Goal: Complete application form: Complete application form

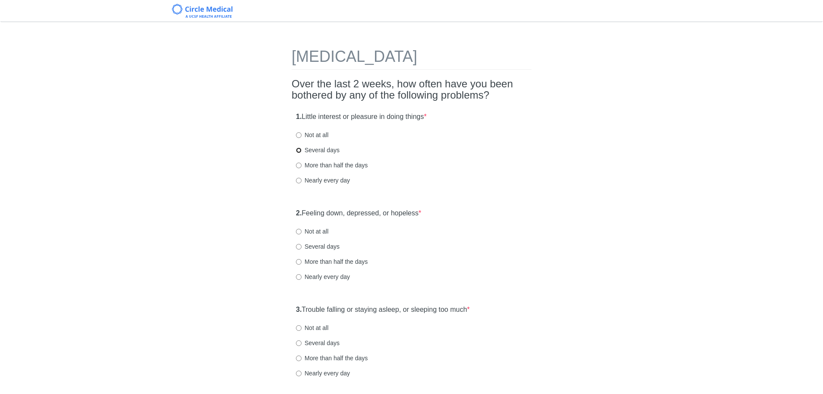
click at [299, 151] on input "Several days" at bounding box center [299, 150] width 6 height 6
radio input "true"
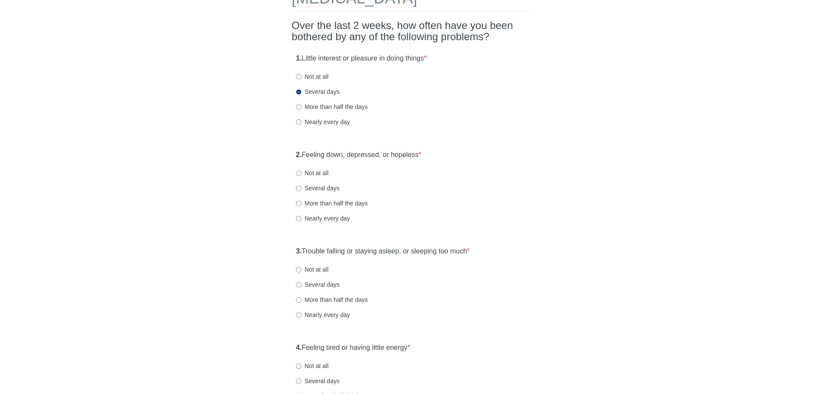
scroll to position [66, 0]
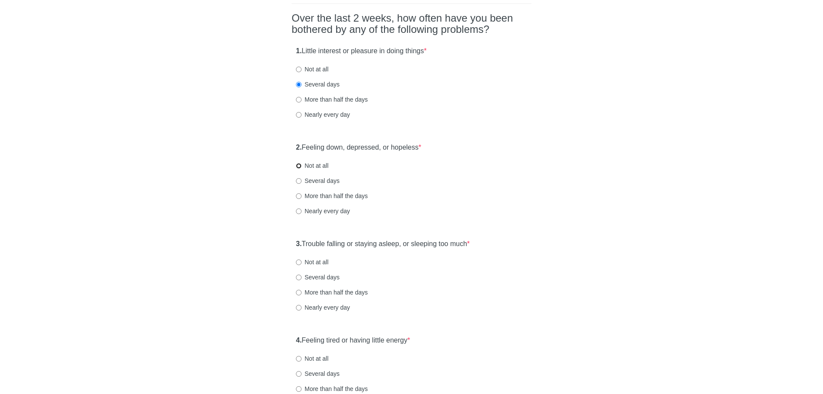
click at [299, 166] on input "Not at all" at bounding box center [299, 166] width 6 height 6
radio input "true"
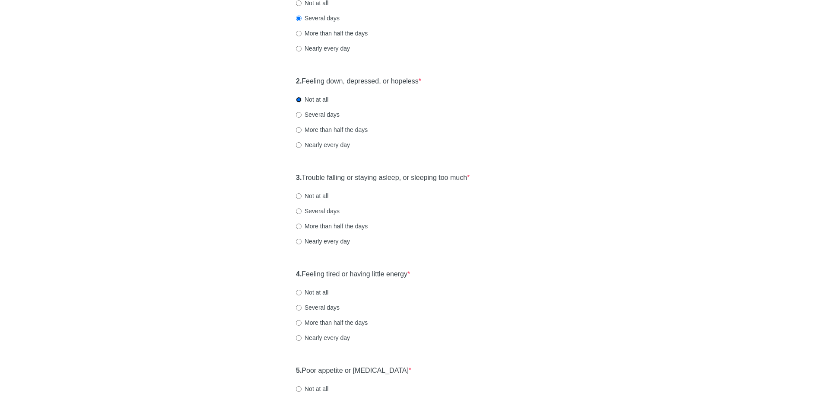
scroll to position [143, 0]
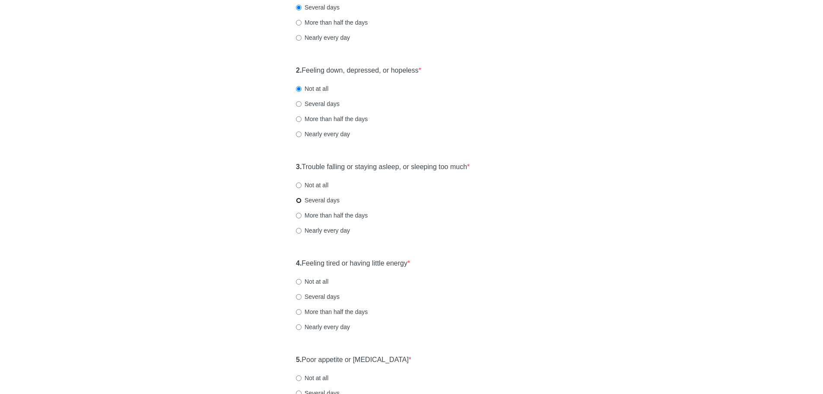
click at [298, 201] on input "Several days" at bounding box center [299, 200] width 6 height 6
radio input "true"
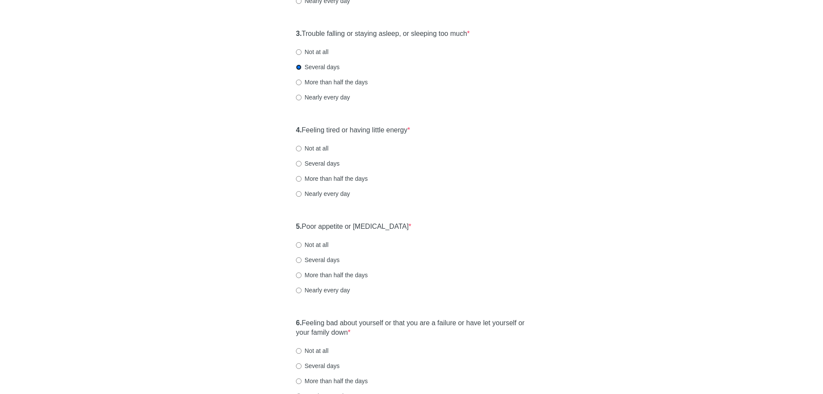
scroll to position [277, 0]
click at [299, 177] on input "More than half the days" at bounding box center [299, 178] width 6 height 6
radio input "true"
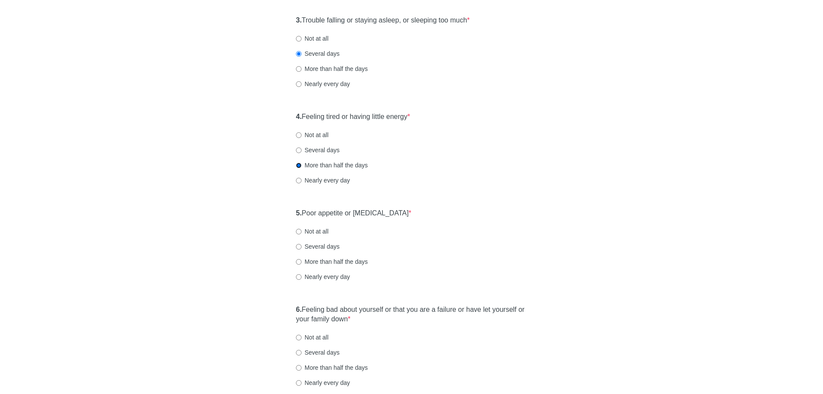
scroll to position [292, 0]
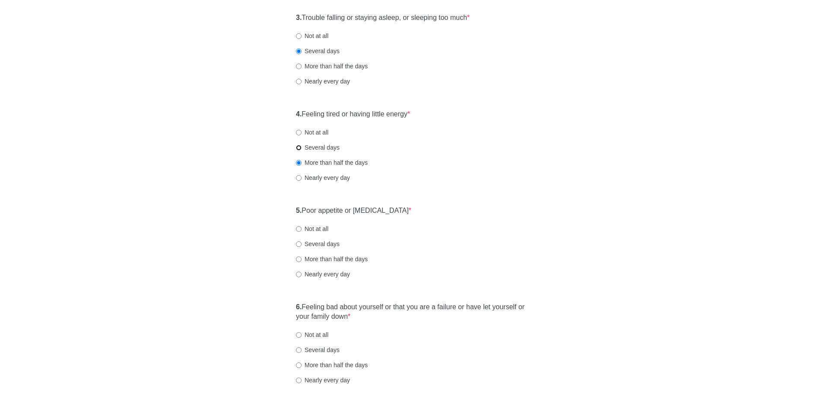
click at [299, 148] on input "Several days" at bounding box center [299, 148] width 6 height 6
radio input "true"
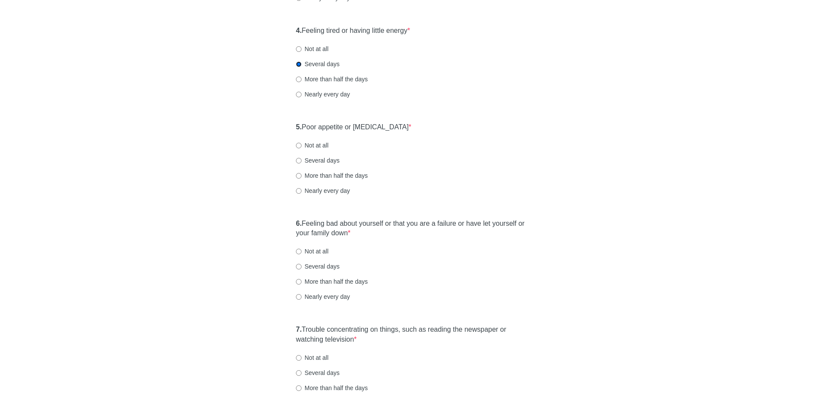
scroll to position [380, 0]
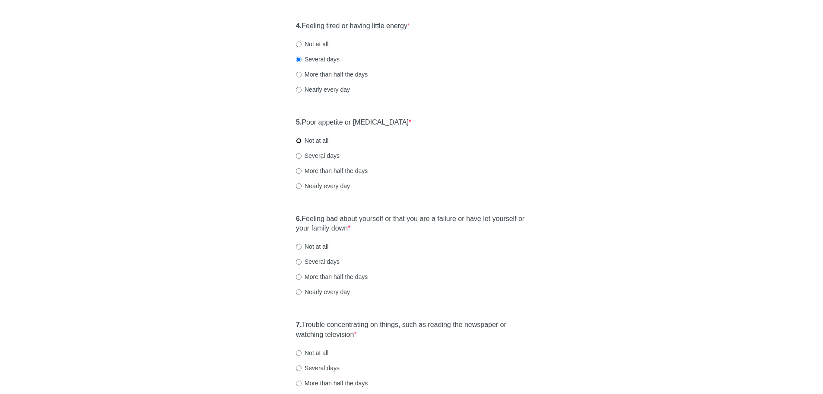
click at [300, 140] on input "Not at all" at bounding box center [299, 141] width 6 height 6
radio input "true"
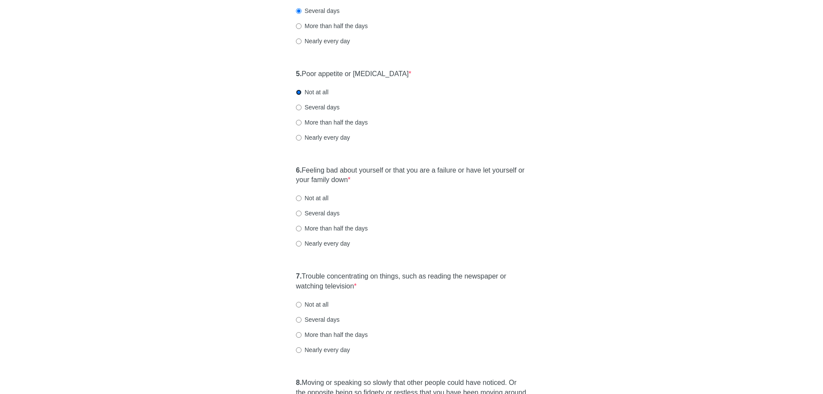
scroll to position [429, 0]
click at [298, 197] on input "Not at all" at bounding box center [299, 197] width 6 height 6
radio input "true"
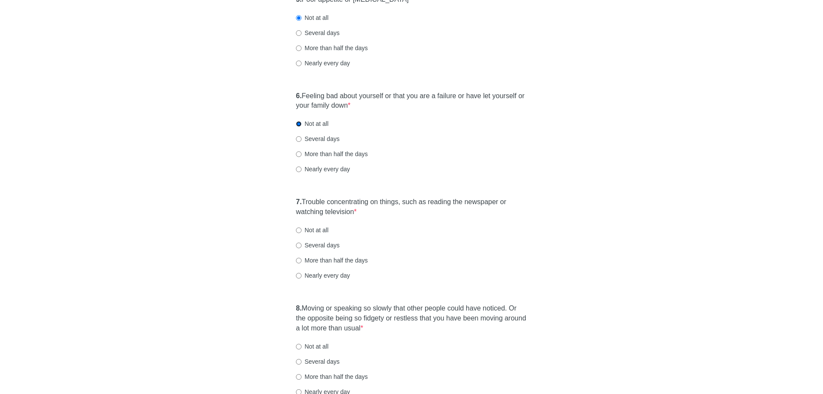
scroll to position [508, 0]
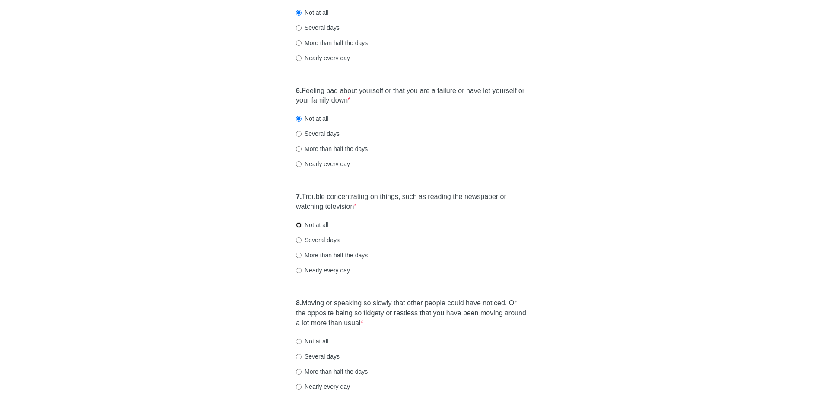
drag, startPoint x: 298, startPoint y: 226, endPoint x: 307, endPoint y: 232, distance: 10.9
click at [298, 226] on input "Not at all" at bounding box center [299, 225] width 6 height 6
radio input "true"
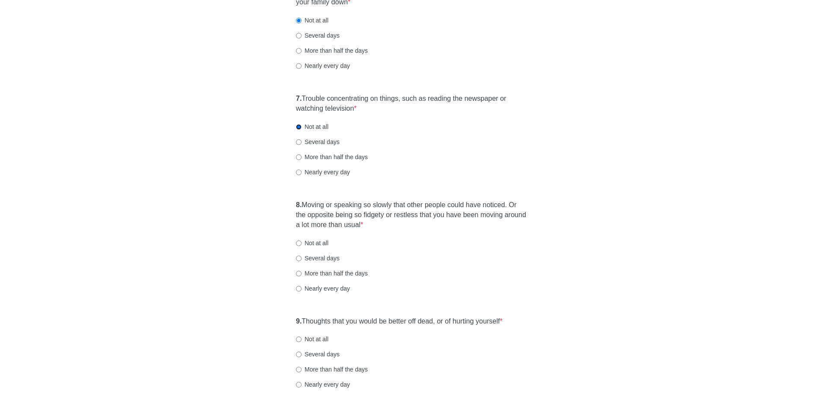
scroll to position [614, 0]
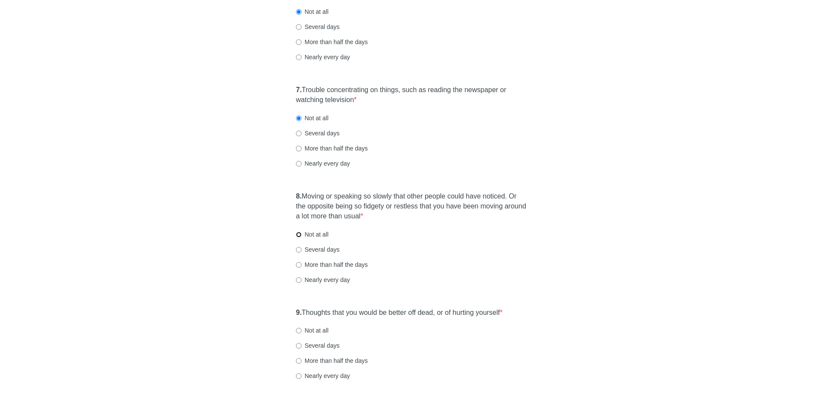
drag, startPoint x: 298, startPoint y: 236, endPoint x: 302, endPoint y: 246, distance: 10.8
click at [298, 235] on input "Not at all" at bounding box center [299, 235] width 6 height 6
radio input "true"
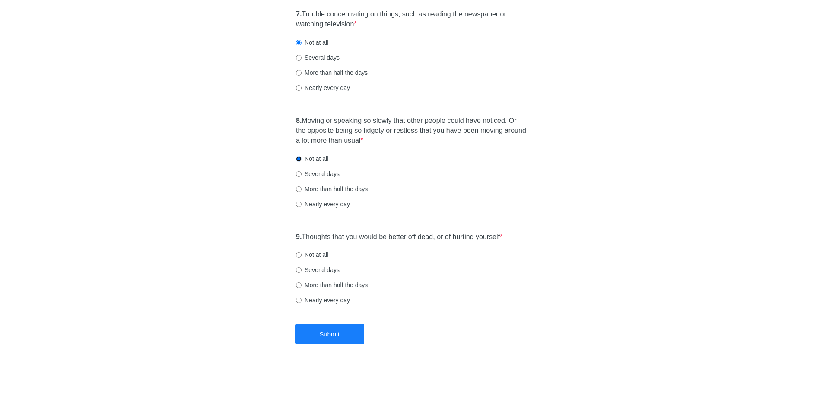
scroll to position [692, 0]
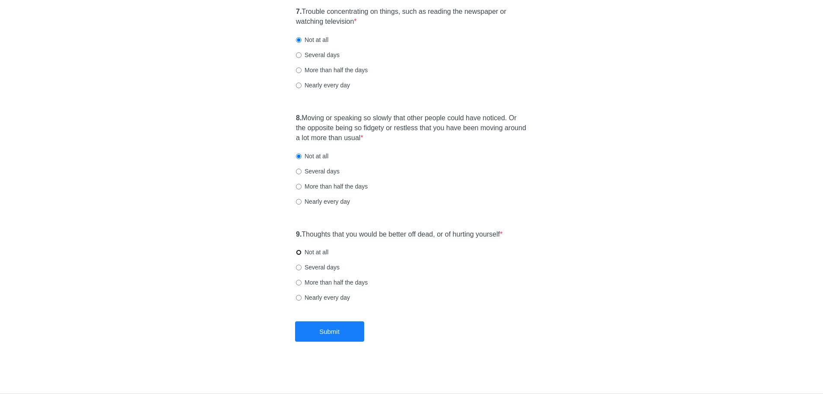
click at [298, 253] on input "Not at all" at bounding box center [299, 252] width 6 height 6
radio input "true"
click at [335, 327] on button "Submit" at bounding box center [329, 331] width 69 height 20
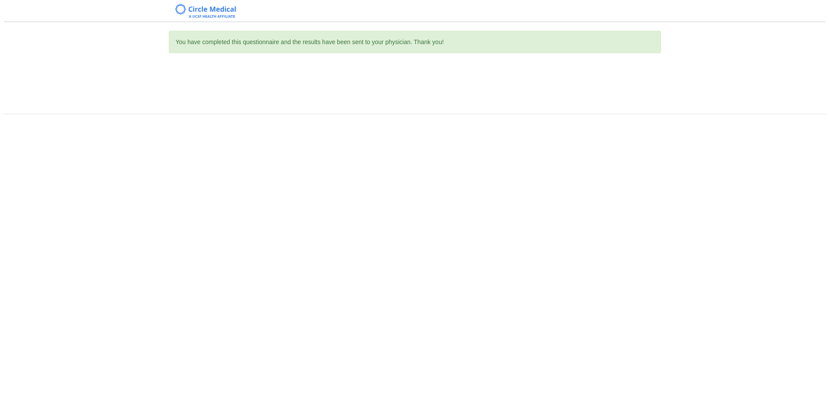
scroll to position [0, 0]
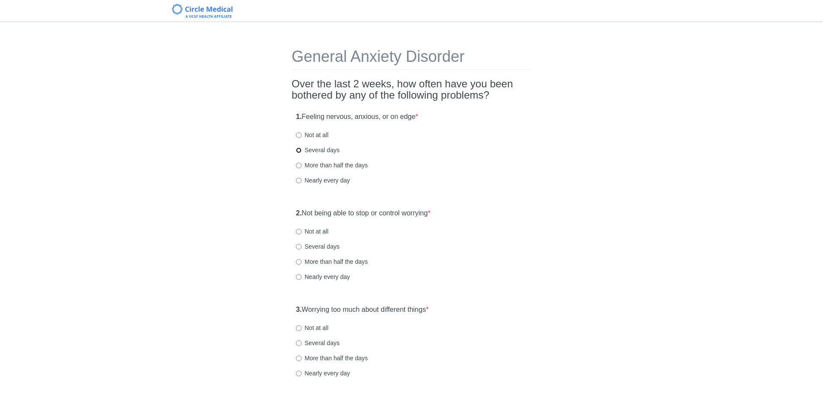
click at [298, 149] on input "Several days" at bounding box center [299, 150] width 6 height 6
radio input "true"
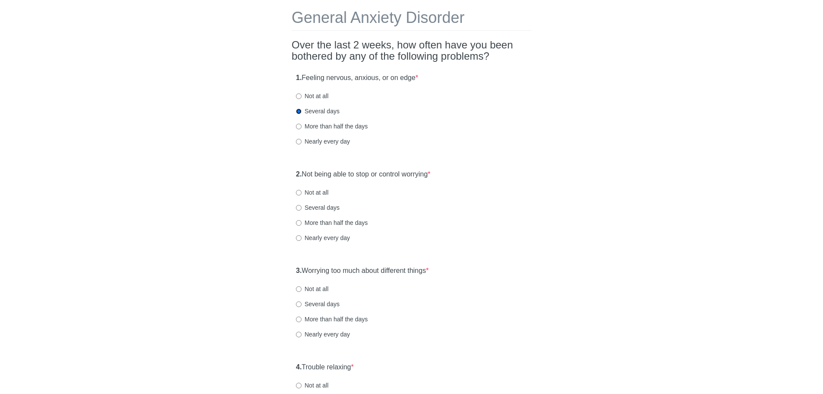
scroll to position [41, 0]
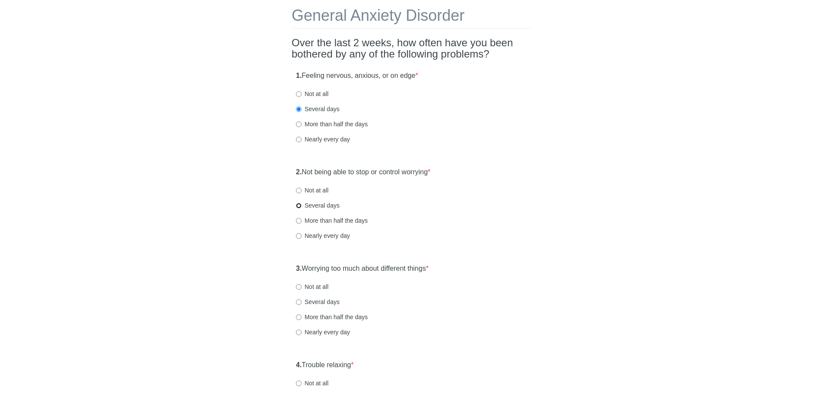
click at [297, 208] on input "Several days" at bounding box center [299, 206] width 6 height 6
radio input "true"
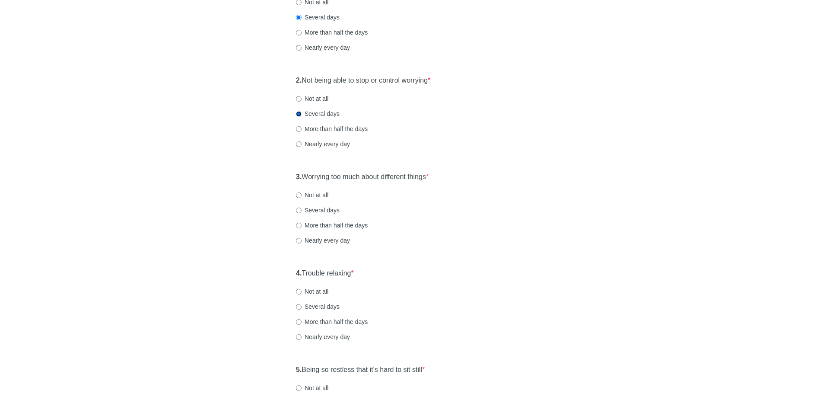
scroll to position [136, 0]
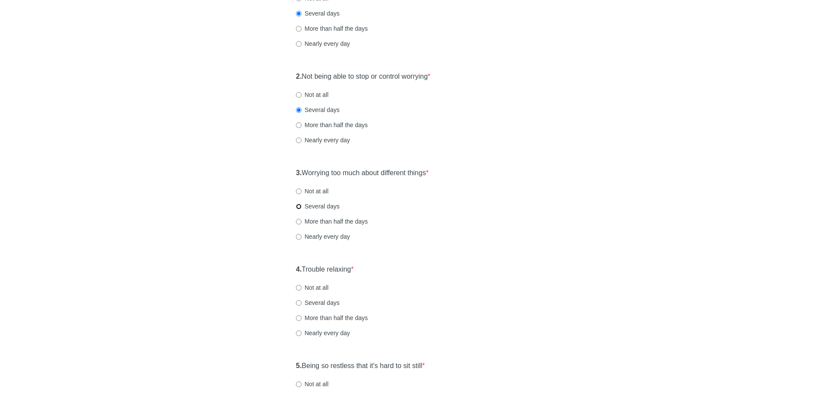
click at [299, 208] on input "Several days" at bounding box center [299, 206] width 6 height 6
radio input "true"
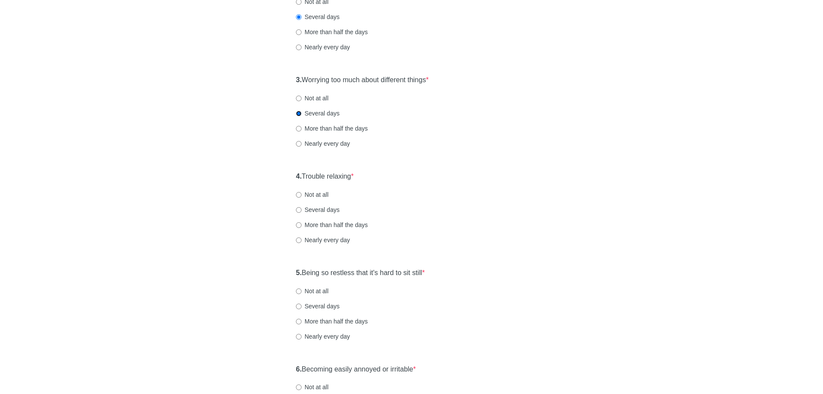
scroll to position [238, 0]
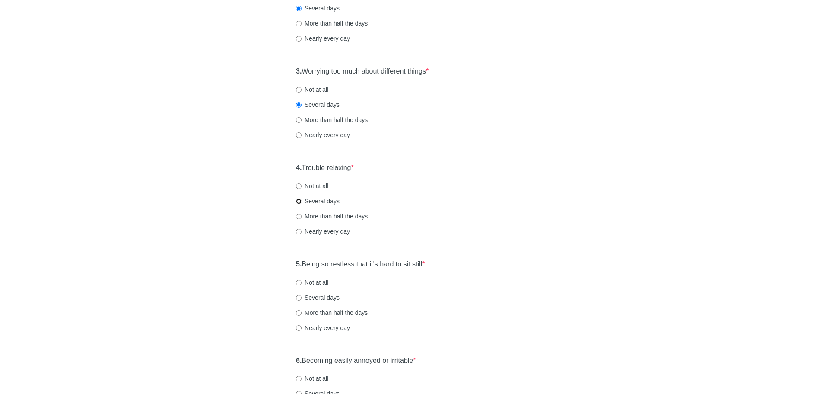
click at [297, 201] on input "Several days" at bounding box center [299, 201] width 6 height 6
radio input "true"
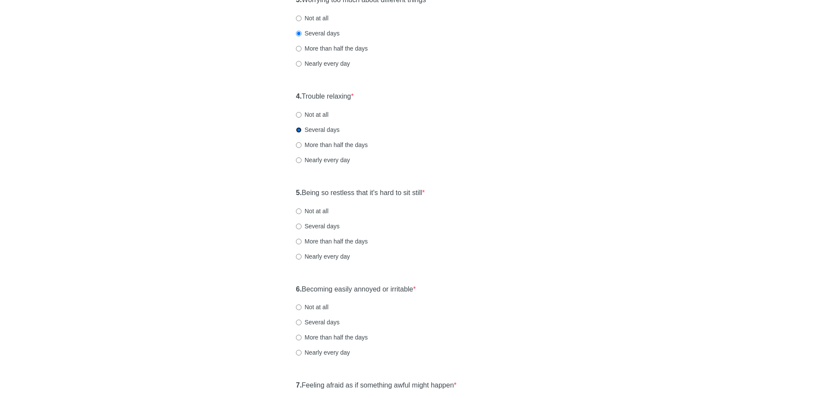
scroll to position [324, 0]
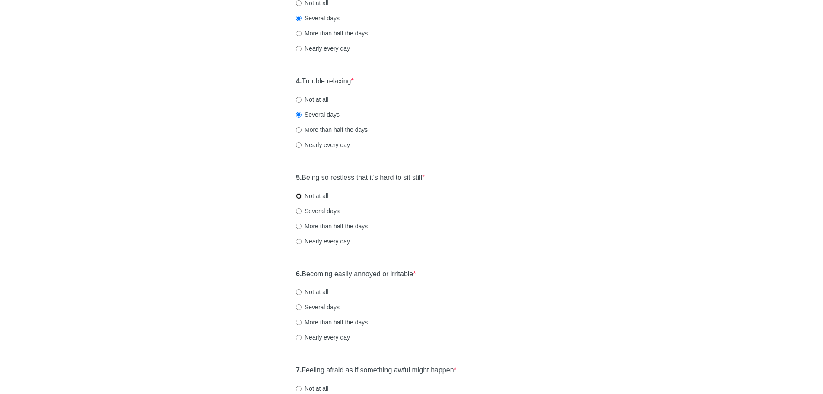
click at [301, 197] on input "Not at all" at bounding box center [299, 196] width 6 height 6
radio input "true"
click at [299, 290] on input "Not at all" at bounding box center [299, 292] width 6 height 6
radio input "true"
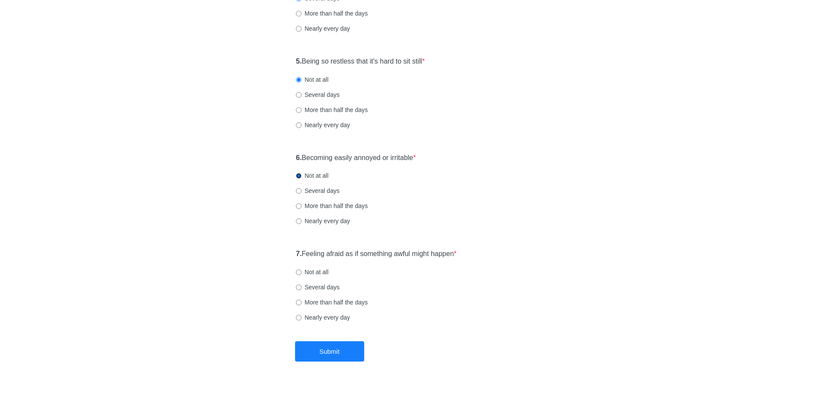
scroll to position [444, 0]
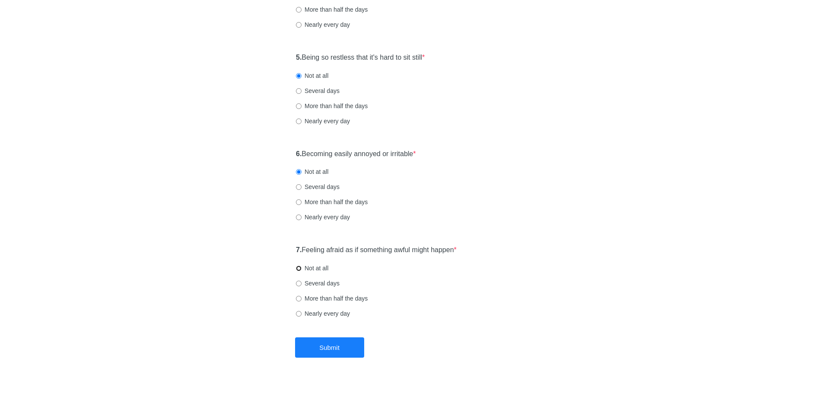
click at [298, 267] on input "Not at all" at bounding box center [299, 268] width 6 height 6
radio input "true"
click at [354, 352] on button "Submit" at bounding box center [329, 347] width 69 height 20
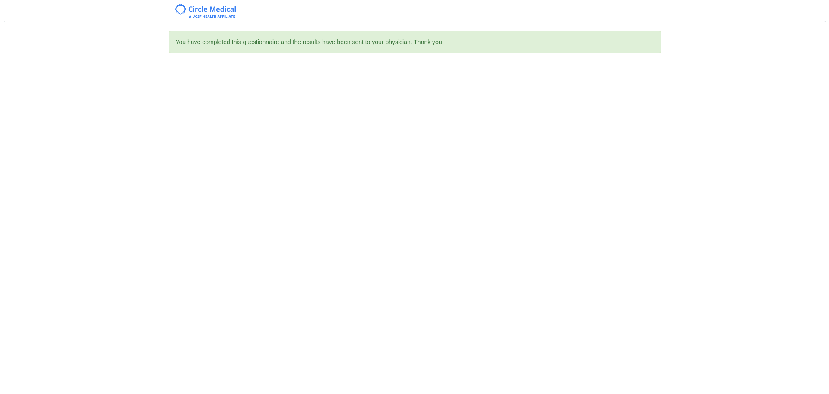
scroll to position [0, 0]
